Goal: Information Seeking & Learning: Learn about a topic

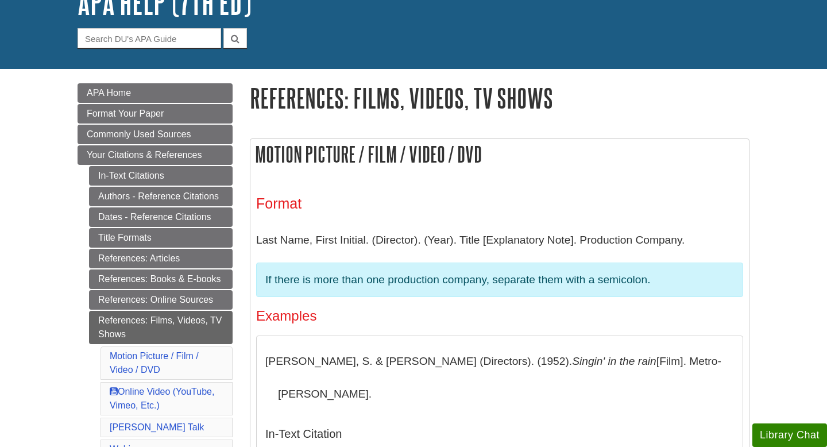
scroll to position [105, 0]
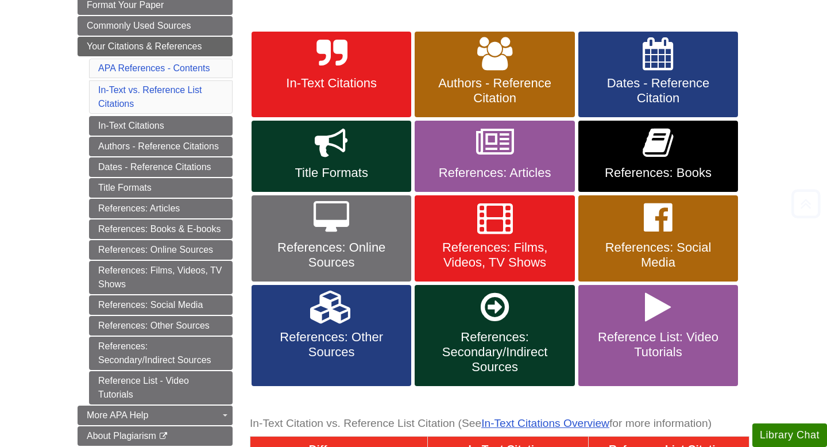
scroll to position [168, 0]
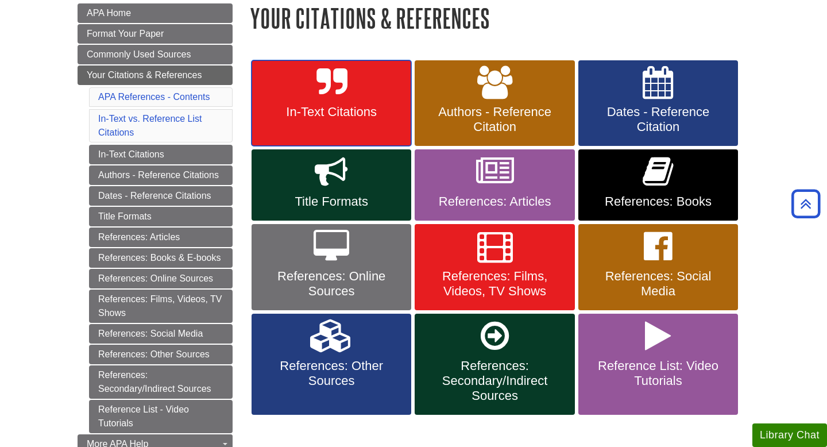
click at [339, 129] on link "In-Text Citations" at bounding box center [331, 103] width 160 height 86
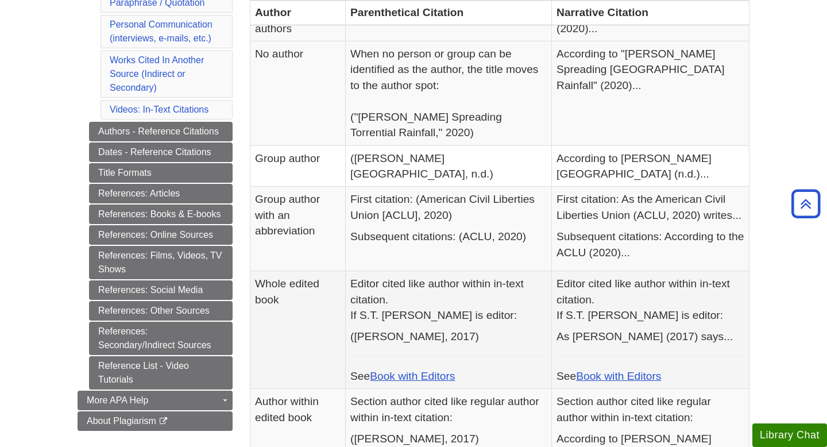
scroll to position [414, 0]
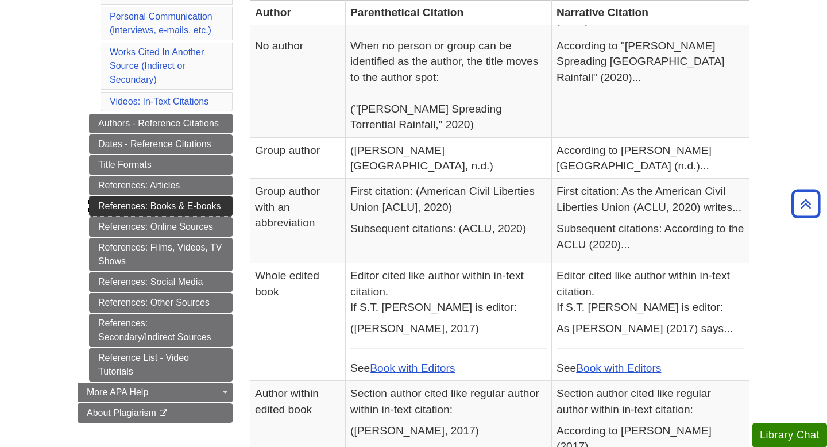
click at [131, 208] on link "References: Books & E-books" at bounding box center [161, 206] width 144 height 20
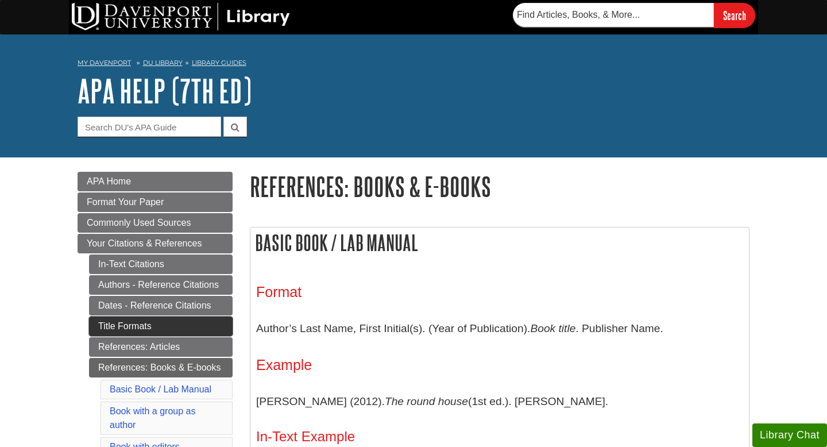
click at [137, 330] on link "Title Formats" at bounding box center [161, 326] width 144 height 20
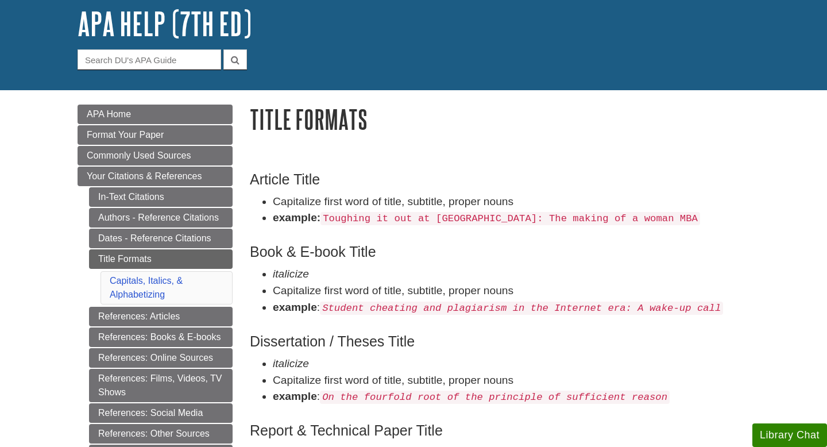
scroll to position [69, 0]
